Goal: Task Accomplishment & Management: Complete application form

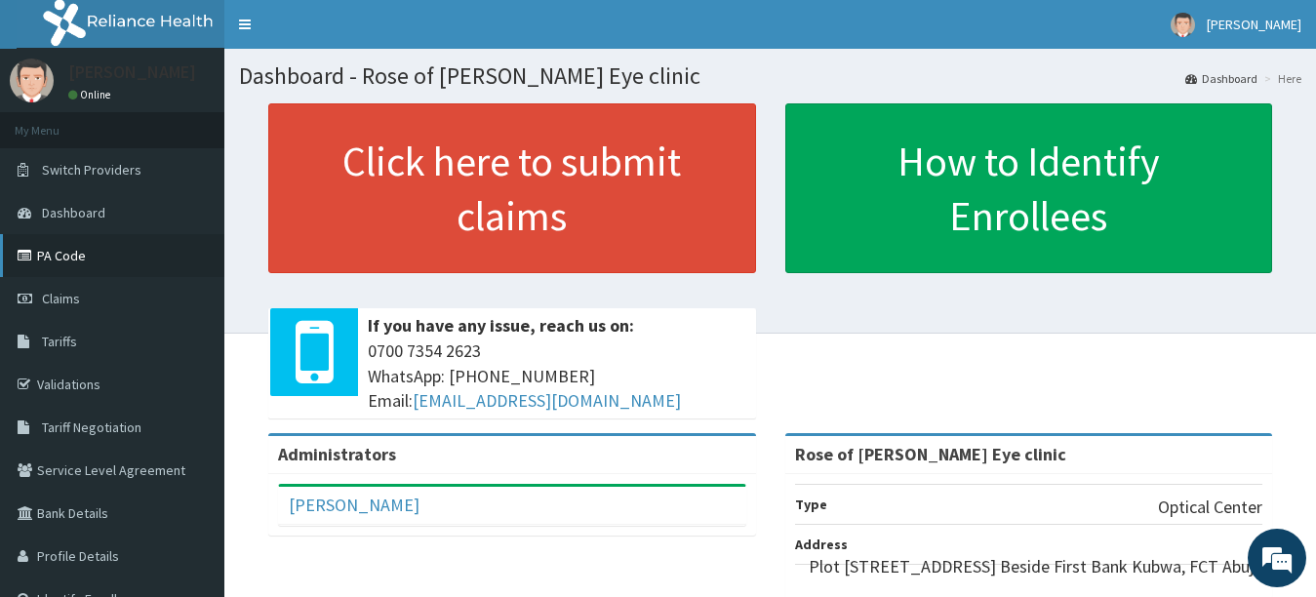
click at [111, 257] on link "PA Code" at bounding box center [112, 255] width 224 height 43
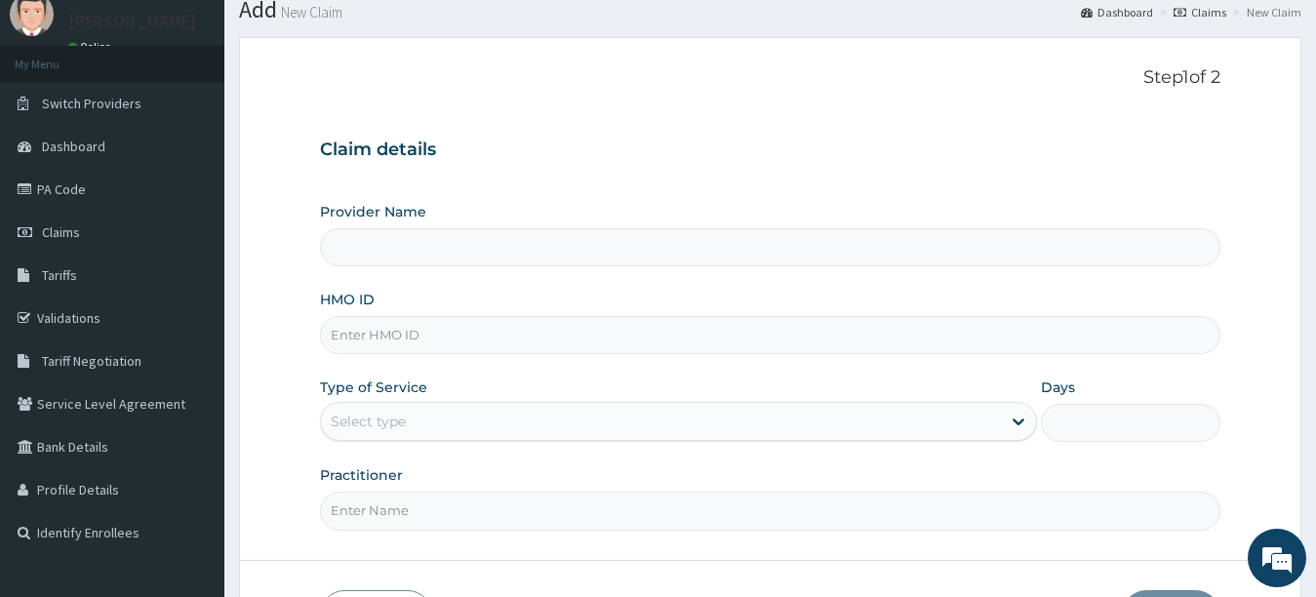
scroll to position [98, 0]
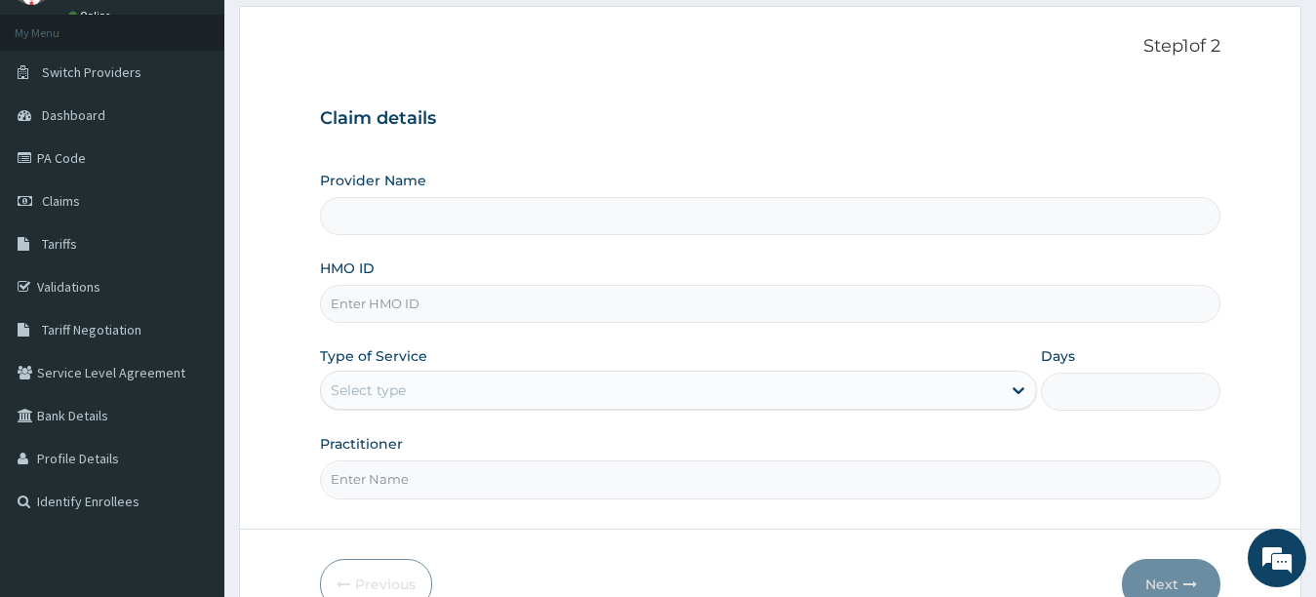
click at [498, 221] on input "Provider Name" at bounding box center [771, 216] width 902 height 38
type input "Rose of [PERSON_NAME] Eye clinic"
click at [371, 293] on input "HMO ID" at bounding box center [771, 304] width 902 height 38
type input "a"
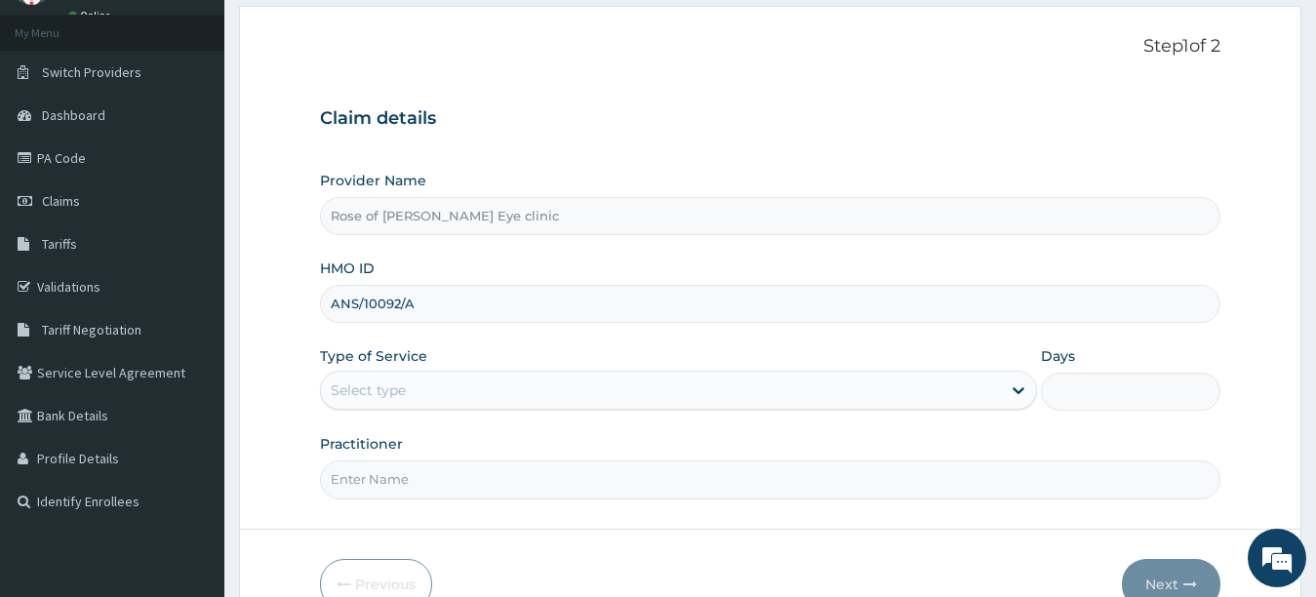
type input "ANS/10092/A"
click at [383, 378] on div "Select type" at bounding box center [661, 390] width 681 height 31
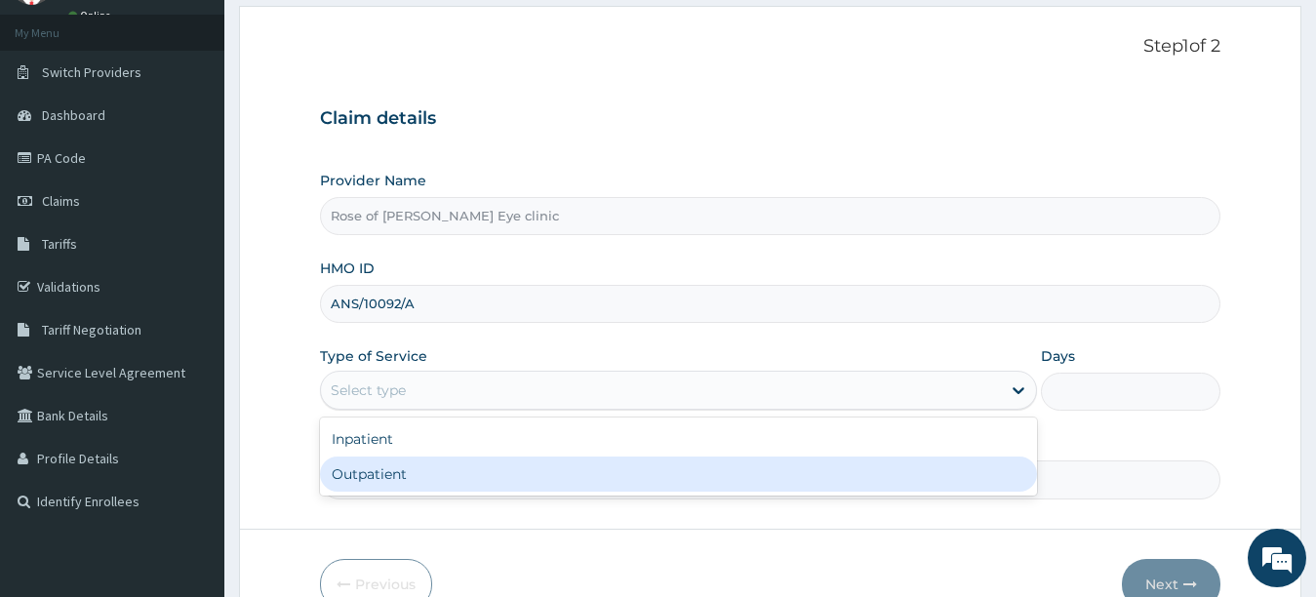
click at [363, 460] on div "Outpatient" at bounding box center [679, 474] width 718 height 35
type input "1"
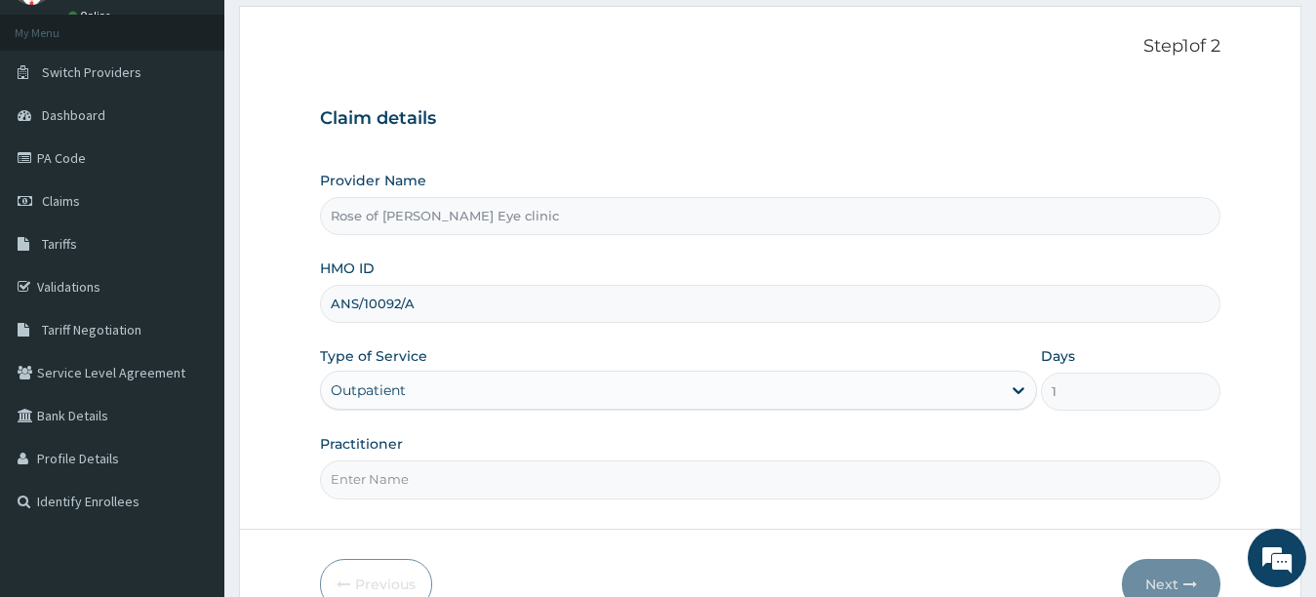
click at [385, 480] on input "Practitioner" at bounding box center [771, 480] width 902 height 38
type input "Rosemary Edionewele"
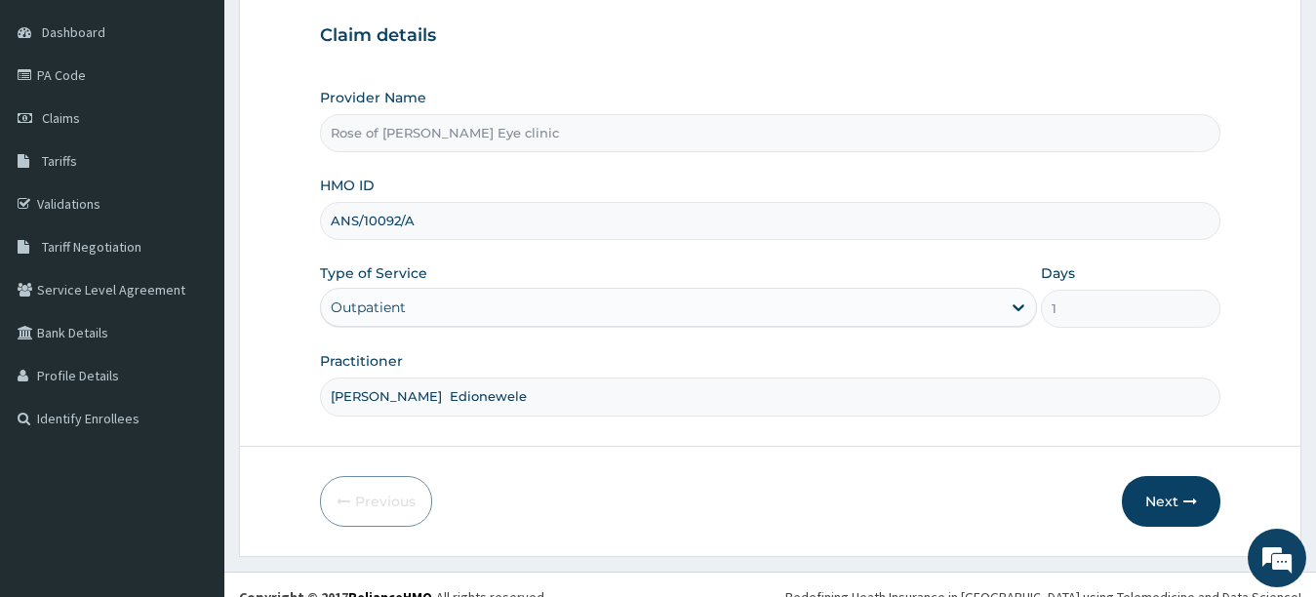
scroll to position [205, 0]
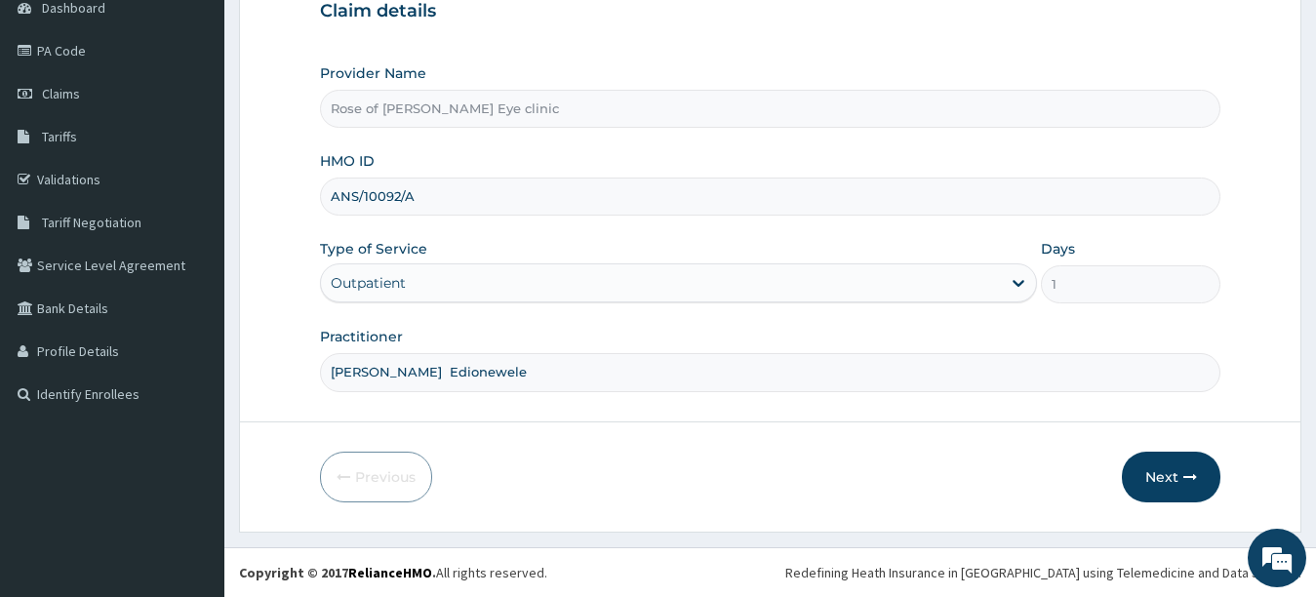
click at [933, 442] on form "Step 1 of 2 Claim details Provider Name Rose of Sharon Eye clinic HMO ID ANS/10…" at bounding box center [770, 215] width 1063 height 633
click at [1166, 476] on button "Next" at bounding box center [1171, 477] width 99 height 51
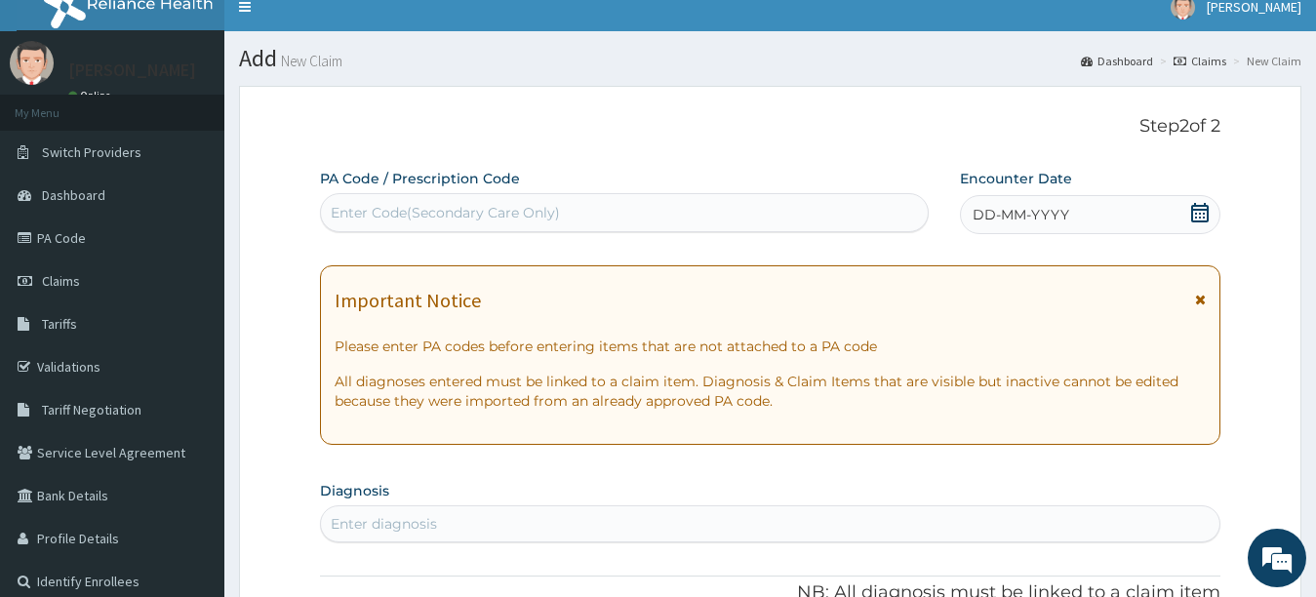
scroll to position [0, 0]
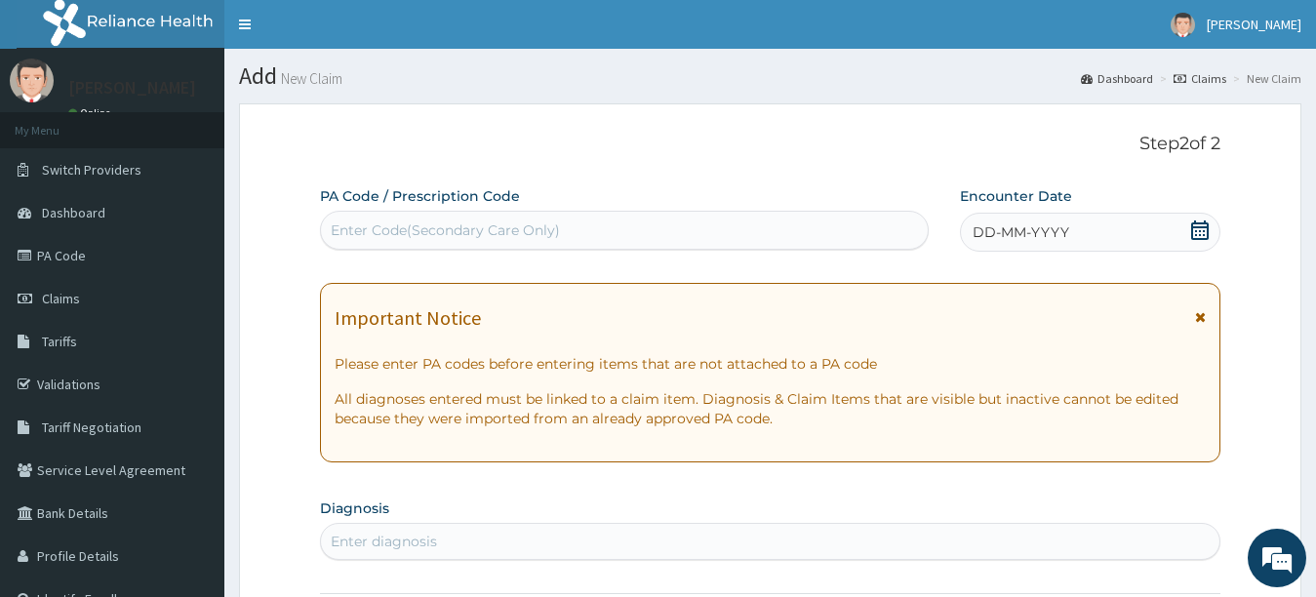
click at [611, 229] on div "Enter Code(Secondary Care Only)" at bounding box center [624, 230] width 607 height 31
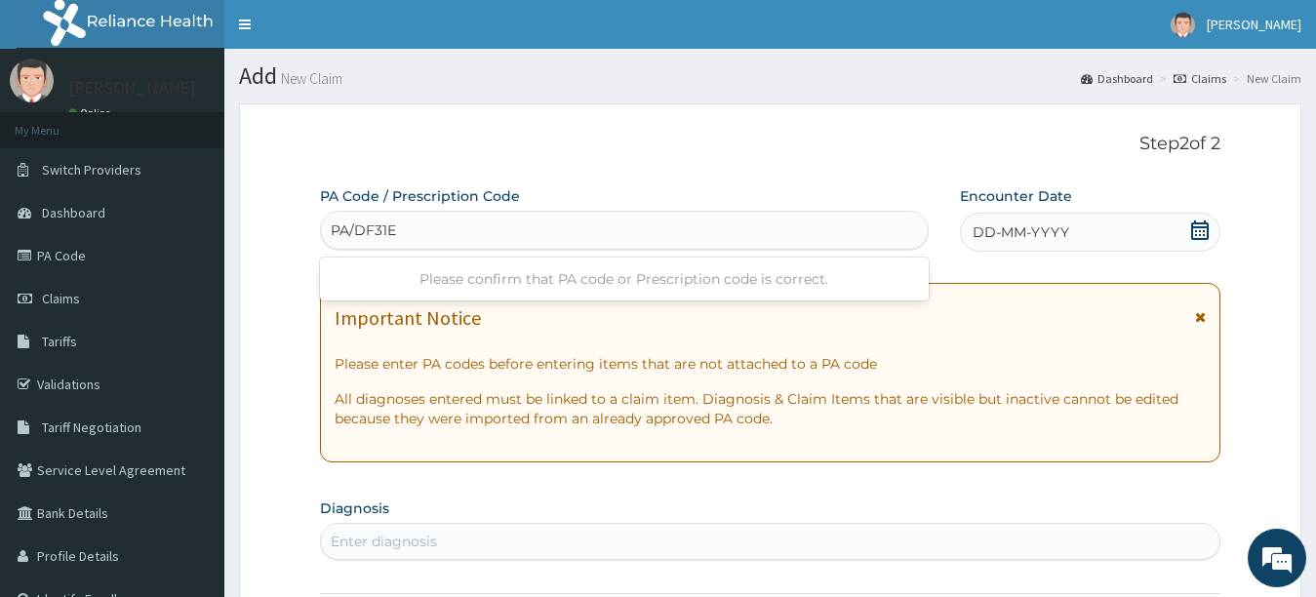
type input "PA/DF31EB"
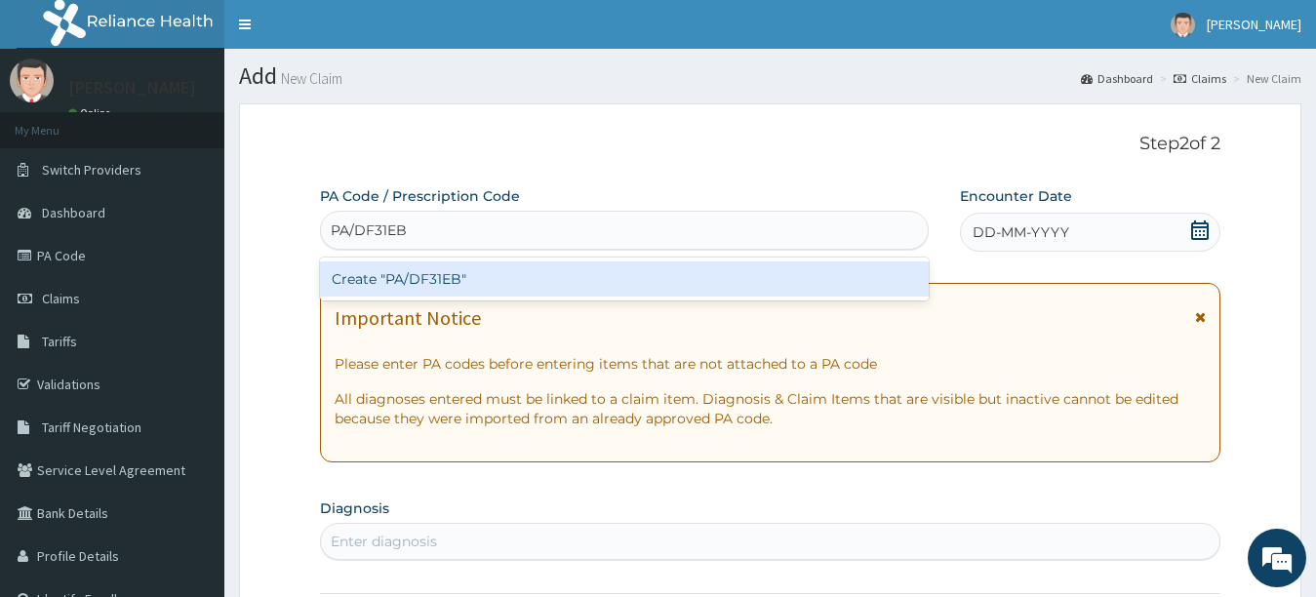
click at [576, 276] on div "Create "PA/DF31EB"" at bounding box center [624, 279] width 609 height 35
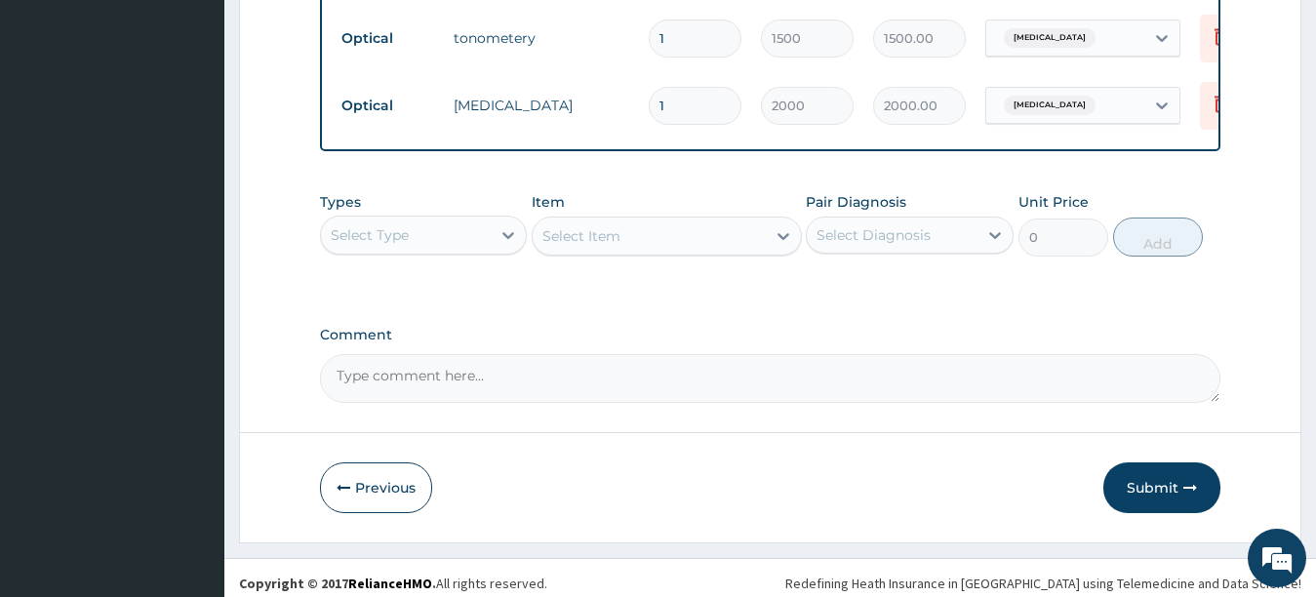
scroll to position [1205, 0]
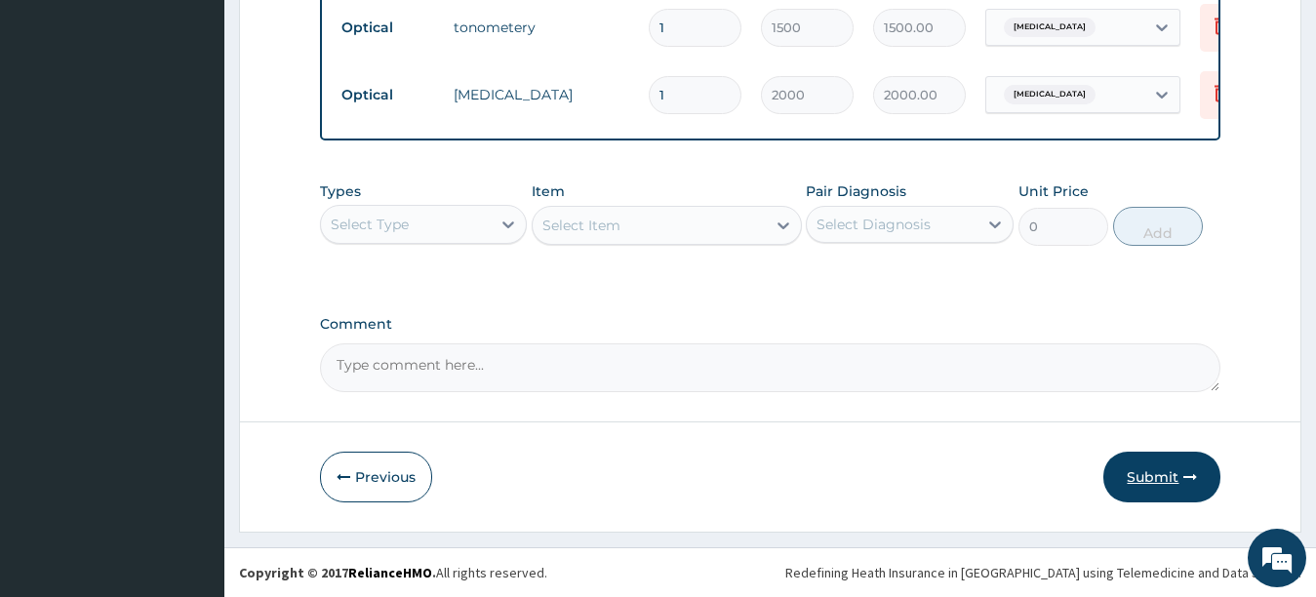
click at [1155, 480] on button "Submit" at bounding box center [1162, 477] width 117 height 51
